Goal: Transaction & Acquisition: Purchase product/service

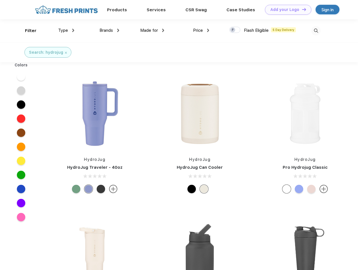
click at [286, 10] on link "Add your Logo Design Tool" at bounding box center [288, 10] width 46 height 10
click at [0, 0] on div "Design Tool" at bounding box center [0, 0] width 0 height 0
click at [302, 9] on link "Add your Logo Design Tool" at bounding box center [288, 10] width 46 height 10
click at [27, 31] on div "Filter" at bounding box center [31, 31] width 12 height 6
click at [66, 30] on span "Type" at bounding box center [63, 30] width 10 height 5
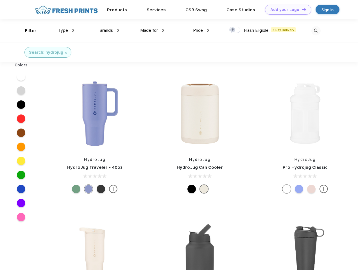
click at [109, 30] on span "Brands" at bounding box center [106, 30] width 13 height 5
click at [152, 30] on span "Made for" at bounding box center [149, 30] width 18 height 5
click at [201, 30] on span "Price" at bounding box center [198, 30] width 10 height 5
click at [235, 30] on div at bounding box center [234, 30] width 11 height 6
click at [233, 30] on input "checkbox" at bounding box center [231, 28] width 4 height 4
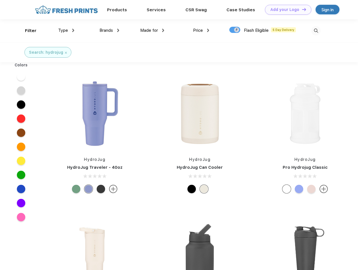
click at [316, 31] on img at bounding box center [316, 30] width 9 height 9
